Goal: Task Accomplishment & Management: Complete application form

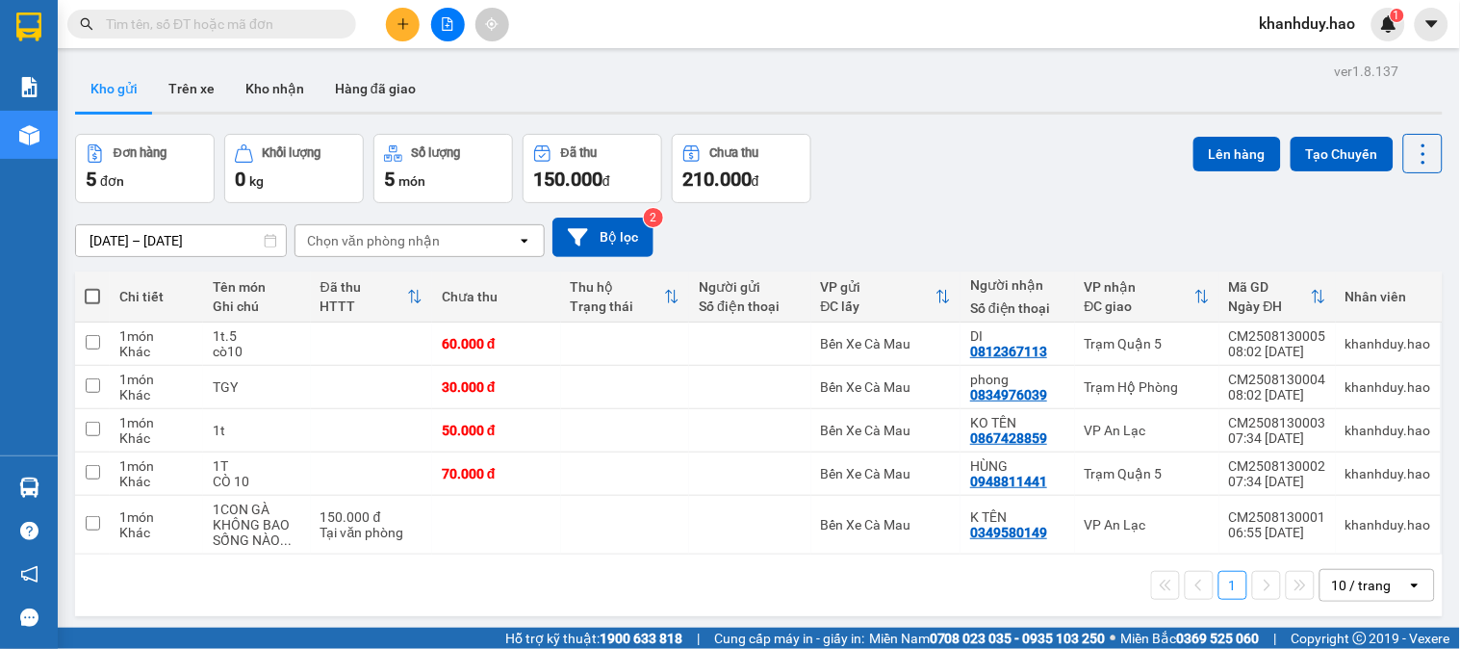
click at [321, 22] on input "text" at bounding box center [219, 23] width 227 height 21
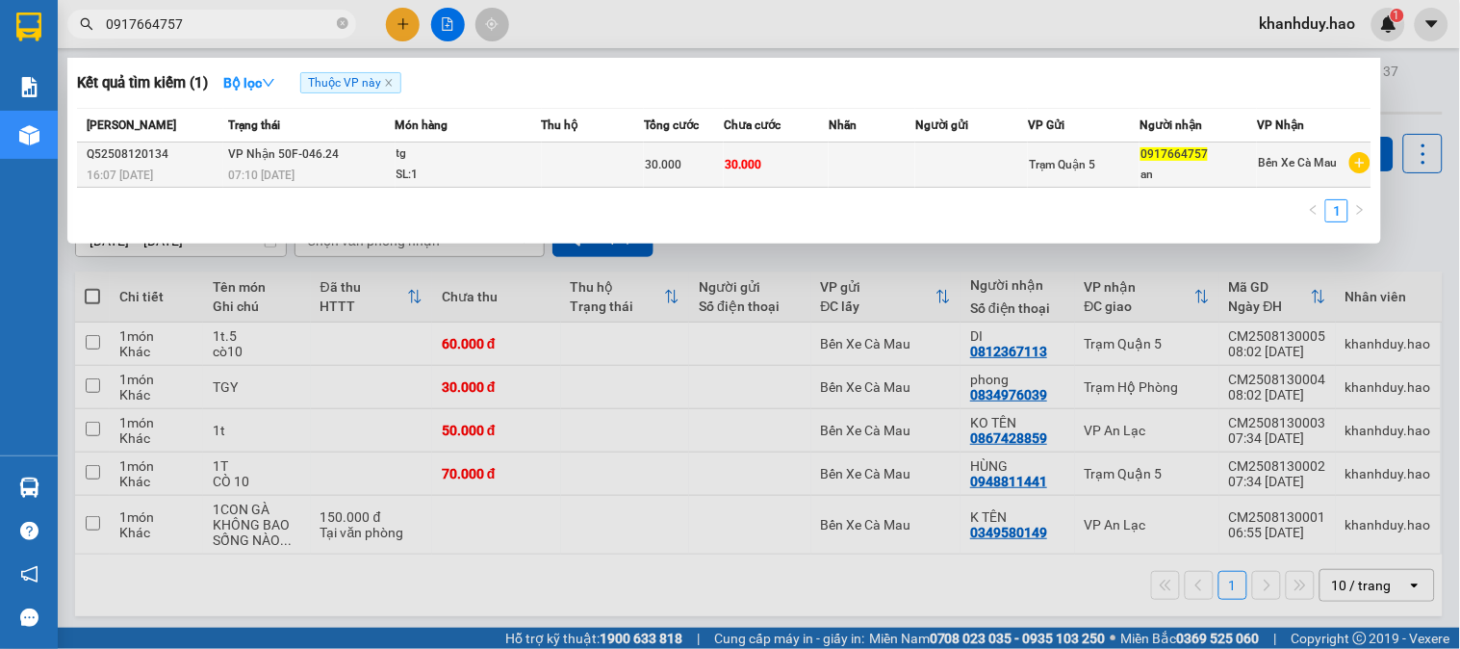
type input "0917664757"
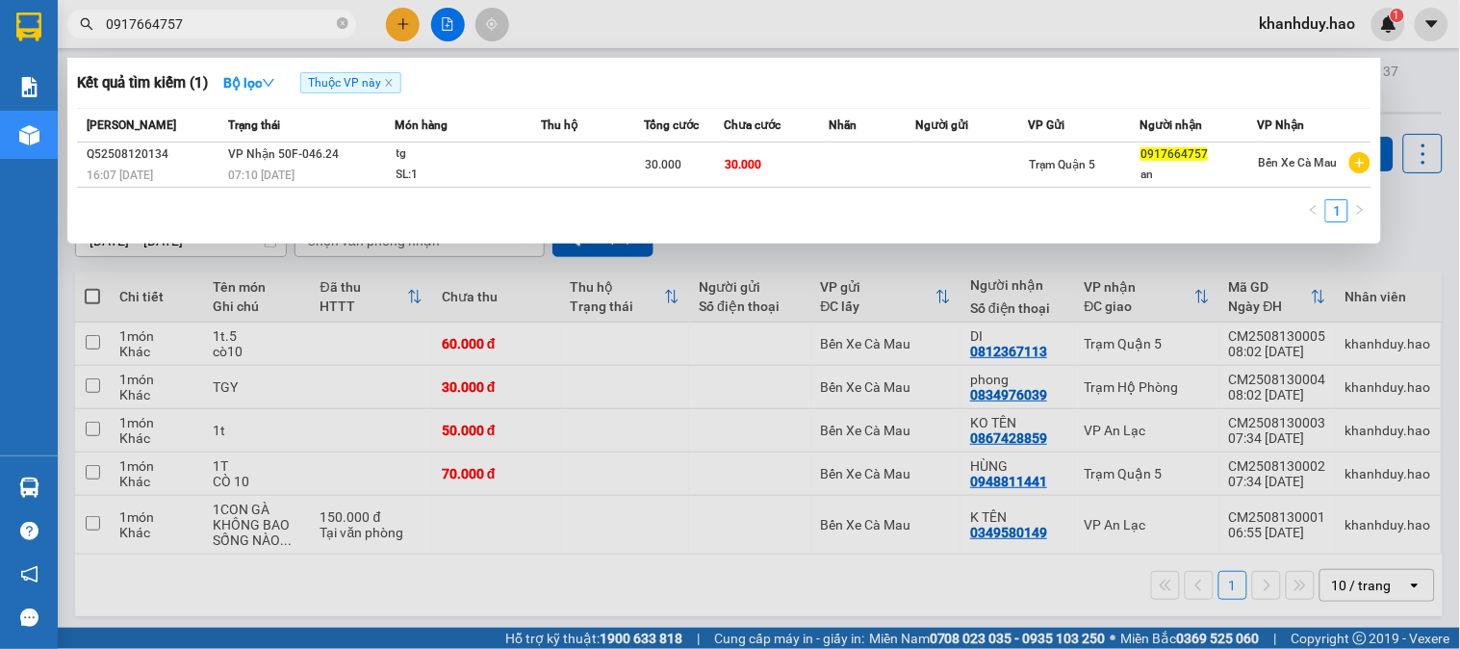
click at [672, 168] on span "30.000" at bounding box center [663, 164] width 37 height 13
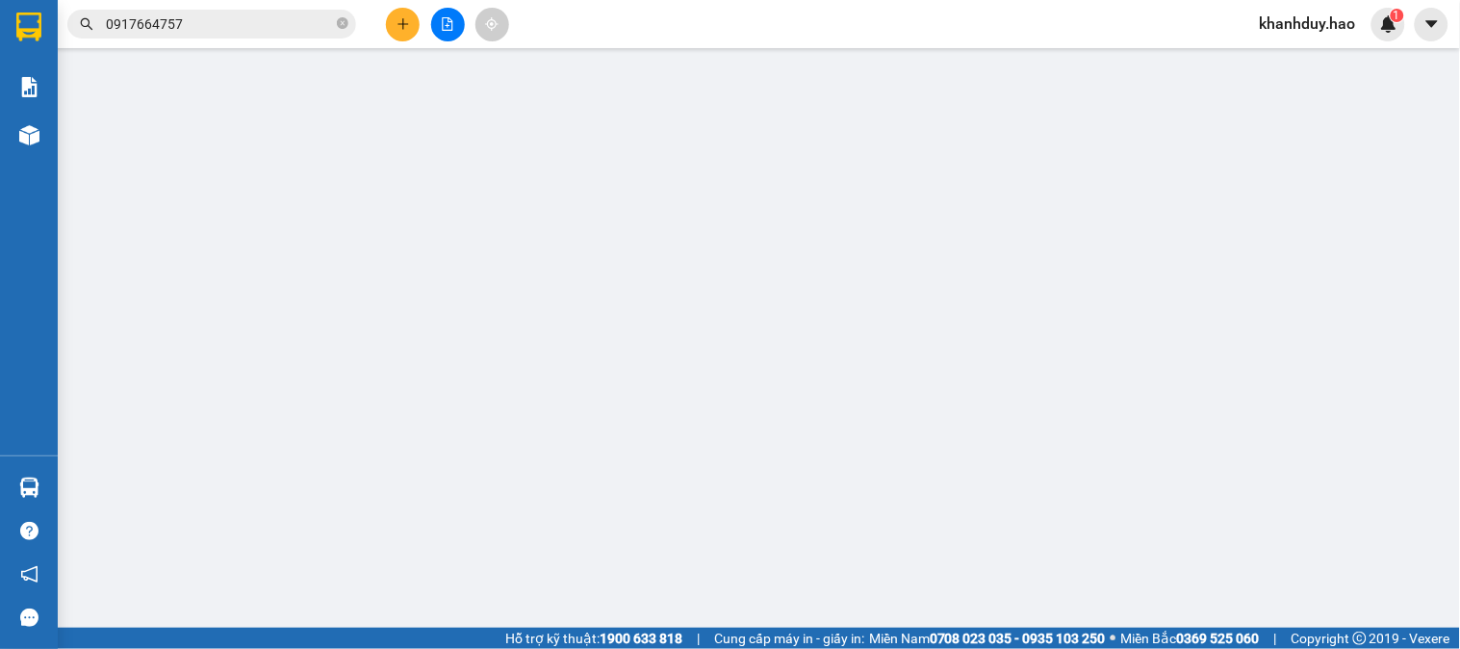
type input "0917664757"
type input "an"
type input "30.000"
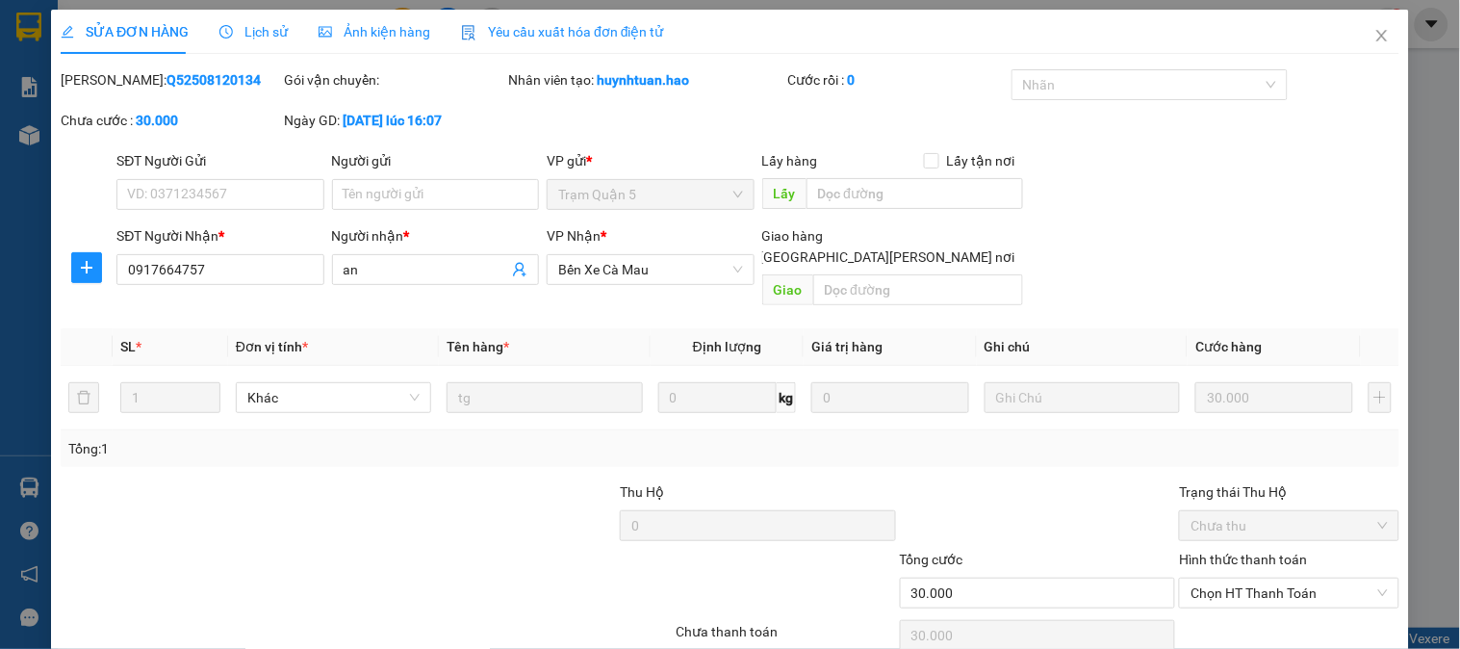
click at [379, 33] on span "Ảnh kiện hàng" at bounding box center [375, 31] width 112 height 15
